Goal: Navigation & Orientation: Find specific page/section

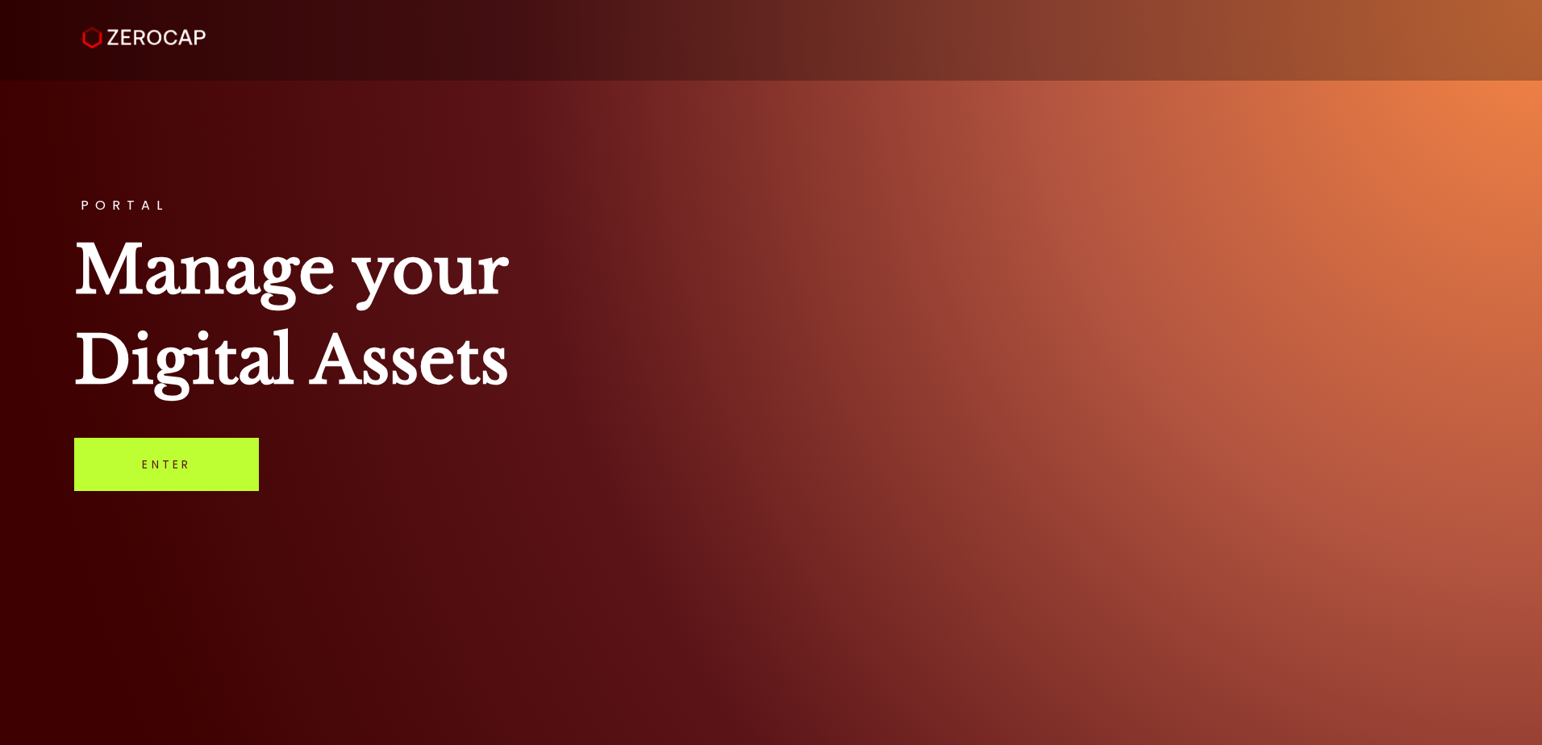
click at [156, 464] on link "Enter" at bounding box center [166, 464] width 185 height 53
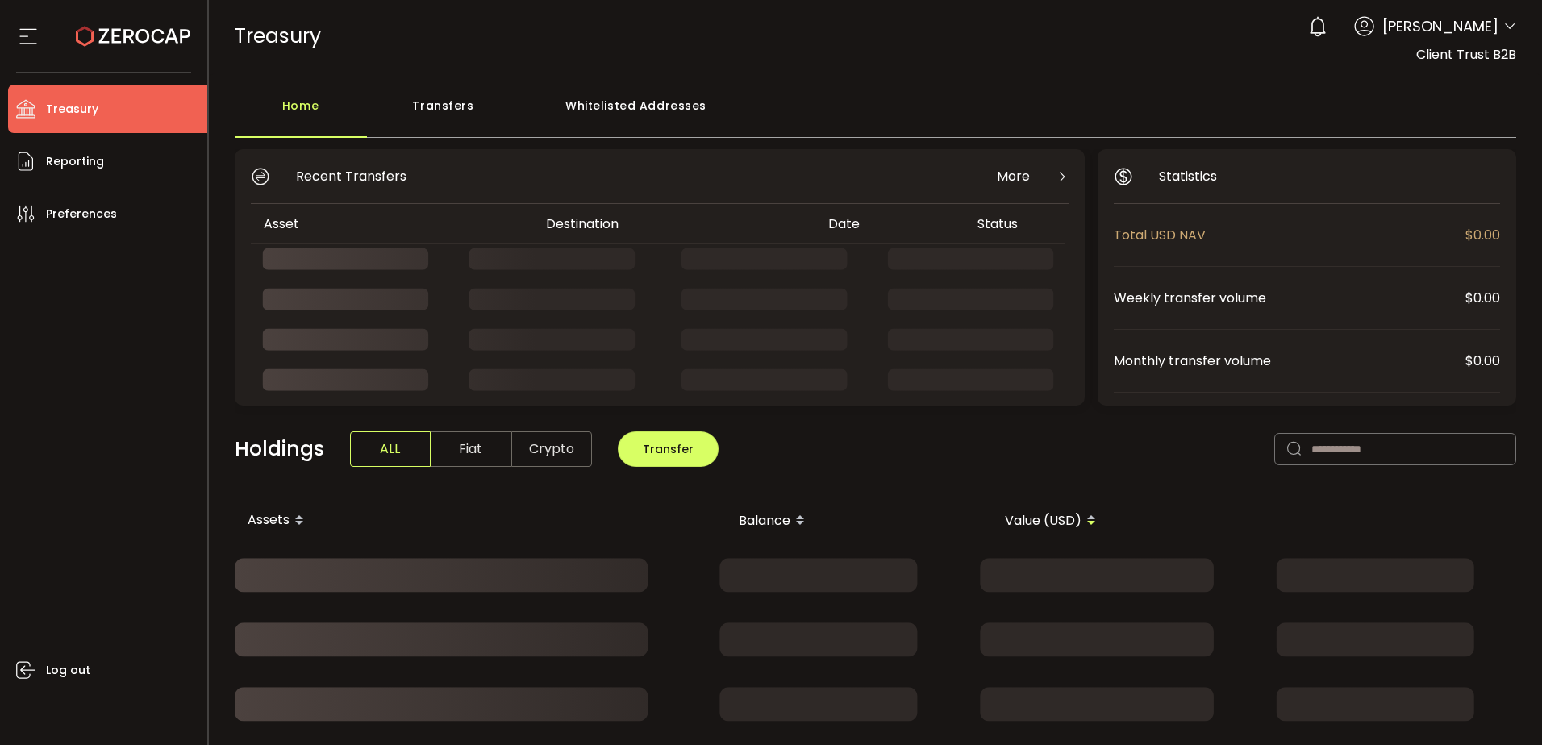
click at [130, 119] on li "Treasury" at bounding box center [107, 109] width 199 height 48
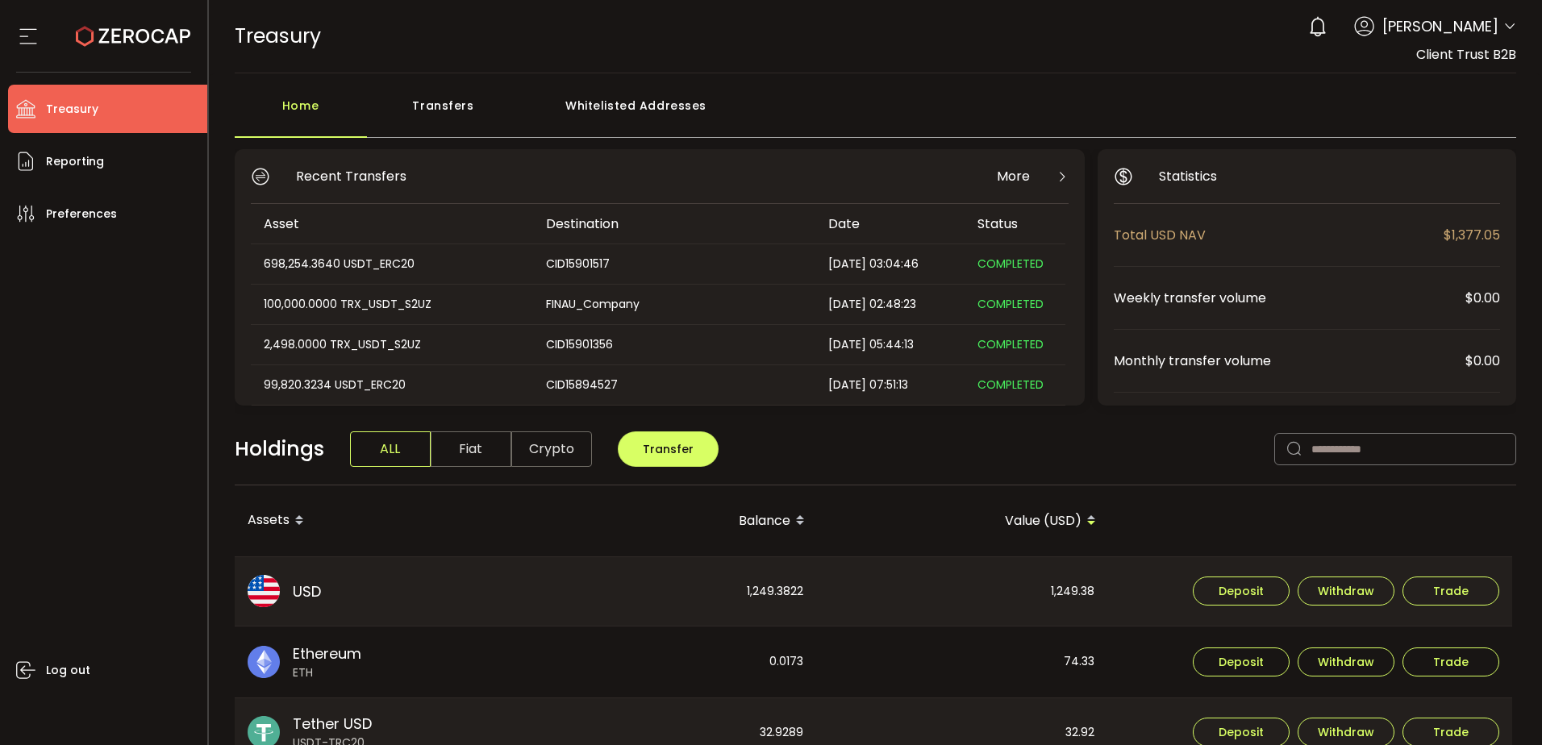
click at [1474, 41] on div "0 [PERSON_NAME] Account Finalto Australia Pty Ltd (991b14) Finalto Australia Pt…" at bounding box center [1408, 26] width 216 height 35
click at [1504, 31] on icon at bounding box center [1510, 26] width 13 height 13
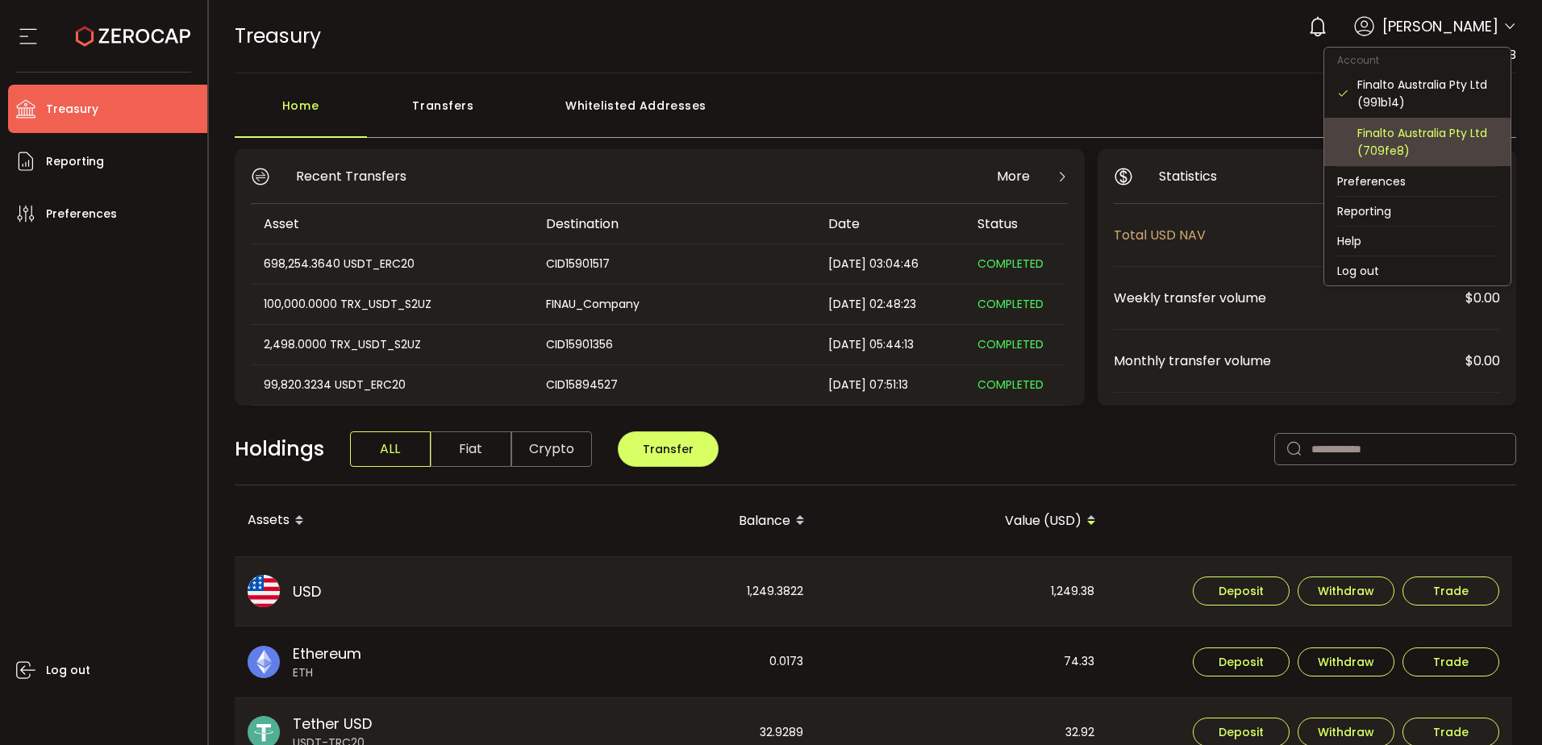
click at [1419, 136] on div "Finalto Australia Pty Ltd (709fe8)" at bounding box center [1428, 141] width 140 height 35
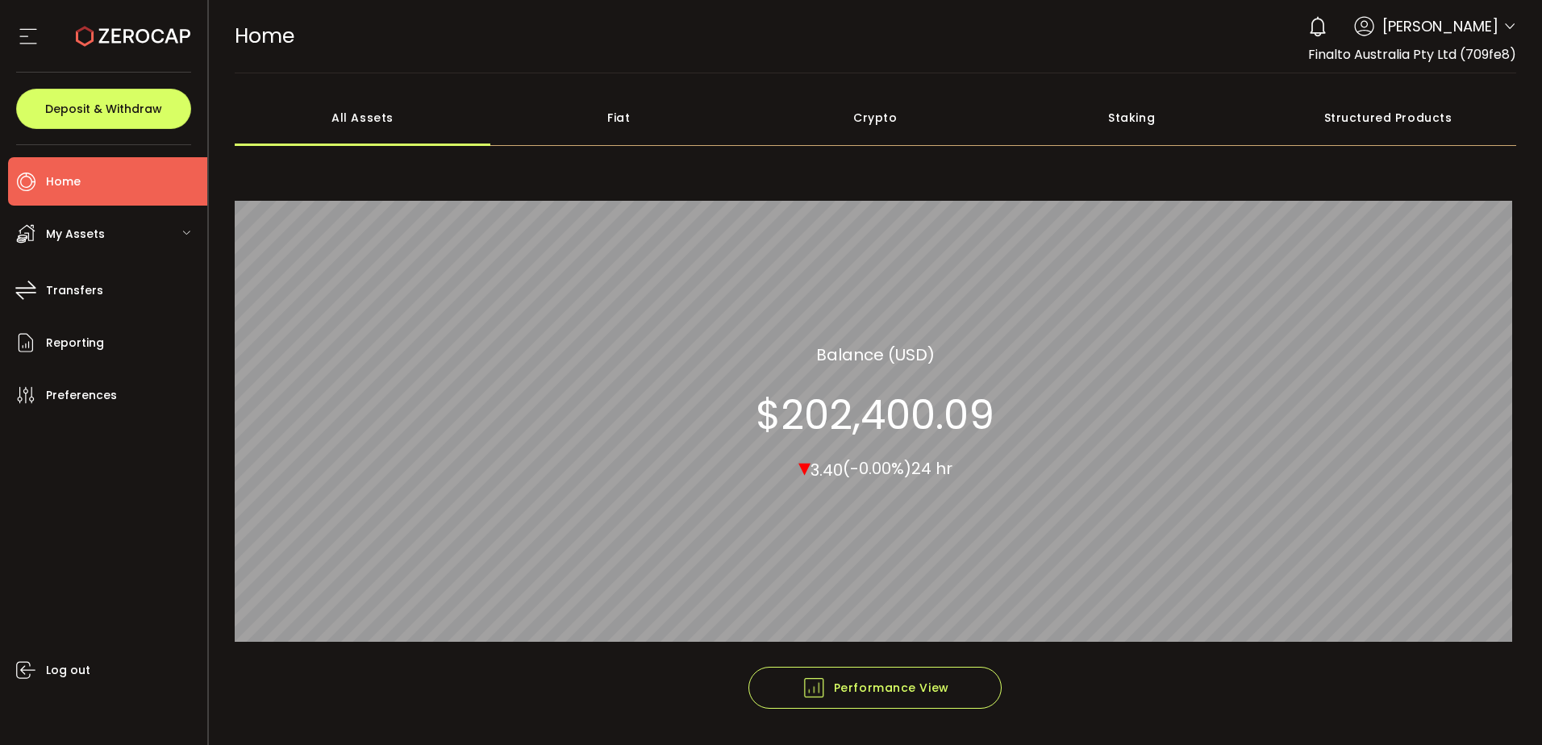
click at [148, 240] on div "My Assets" at bounding box center [107, 234] width 199 height 48
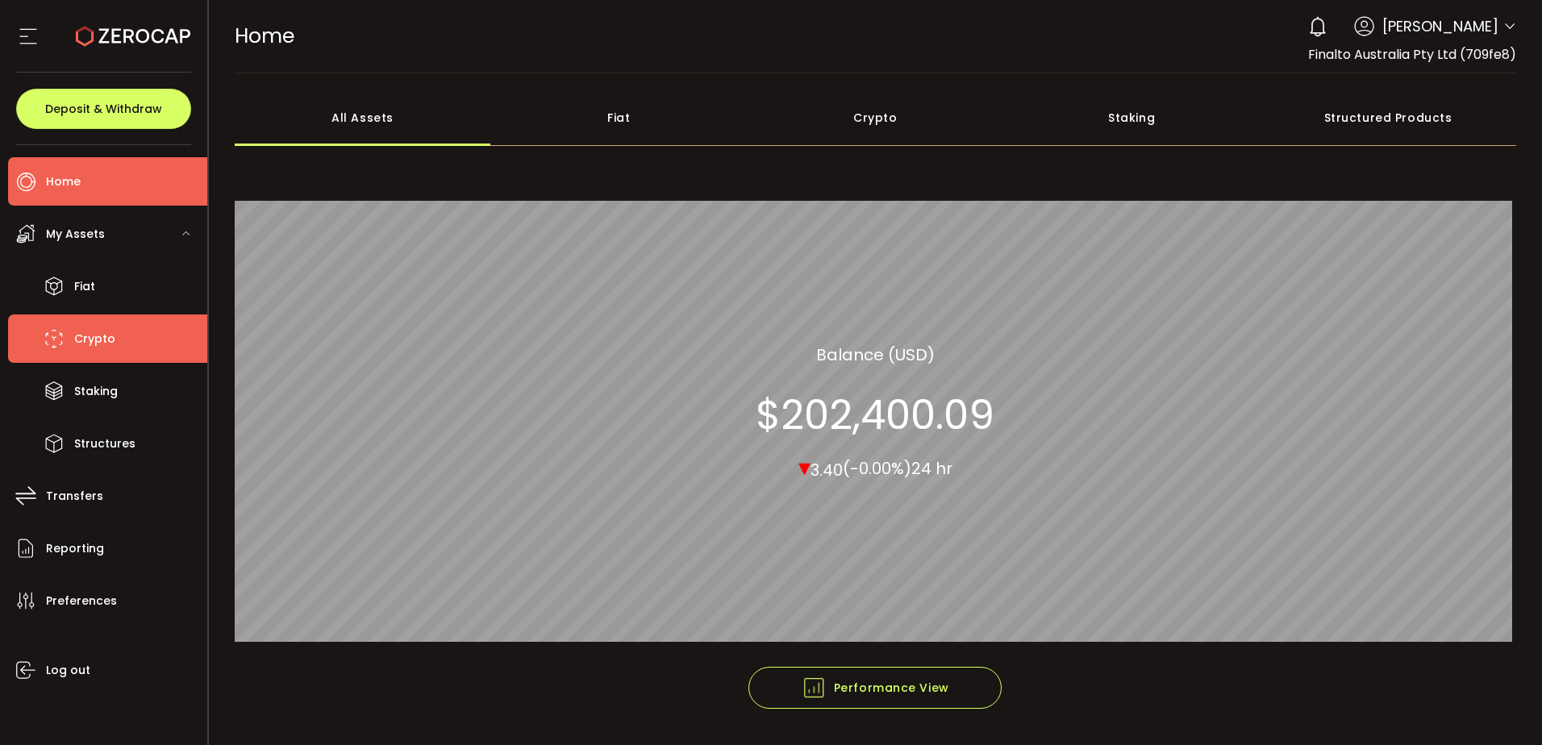
click at [109, 333] on span "Crypto" at bounding box center [94, 339] width 41 height 23
